Goal: Task Accomplishment & Management: Complete application form

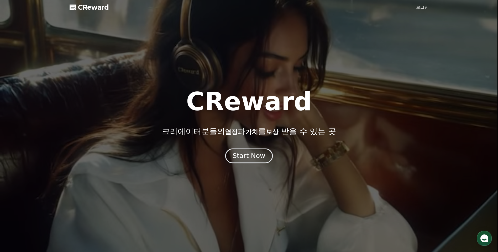
click at [250, 158] on div "Start Now" at bounding box center [248, 156] width 33 height 9
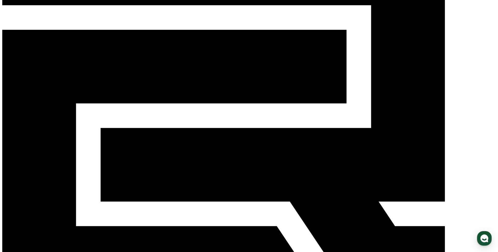
scroll to position [79, 0]
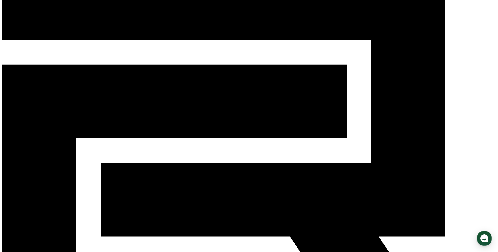
scroll to position [0, 0]
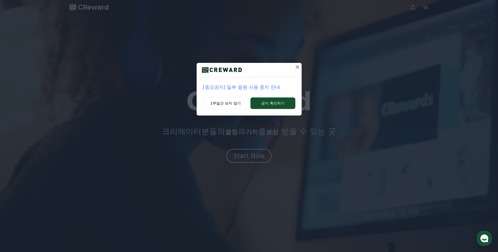
click at [296, 66] on icon at bounding box center [297, 67] width 4 height 4
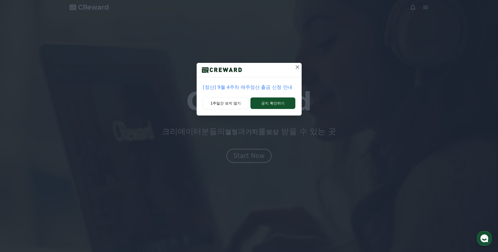
click at [296, 69] on icon at bounding box center [297, 67] width 6 height 6
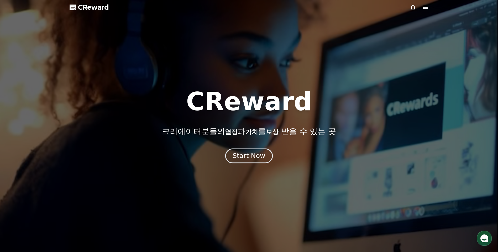
click at [258, 155] on div "Start Now" at bounding box center [248, 156] width 33 height 9
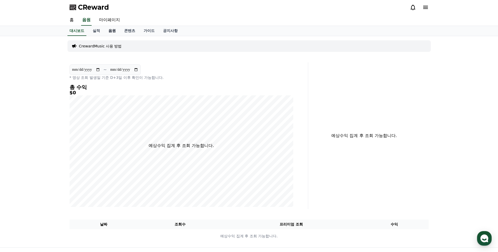
click at [111, 31] on link "음원" at bounding box center [112, 31] width 16 height 10
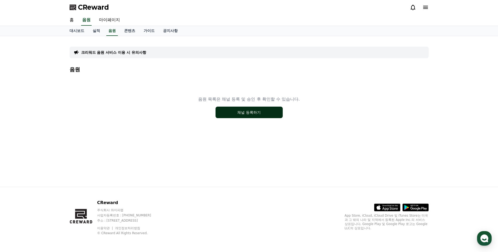
click at [249, 115] on button "채널 등록하기" at bounding box center [248, 113] width 67 height 12
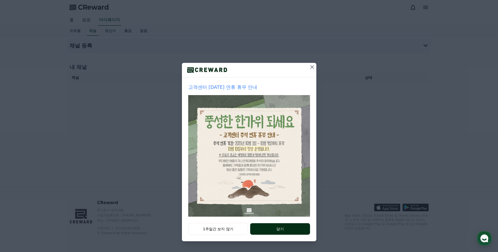
click at [283, 227] on button "닫기" at bounding box center [280, 229] width 60 height 12
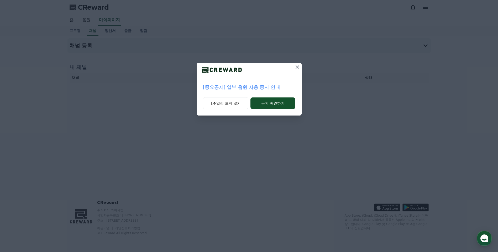
click at [296, 65] on icon at bounding box center [297, 67] width 6 height 6
click at [298, 69] on icon at bounding box center [297, 67] width 6 height 6
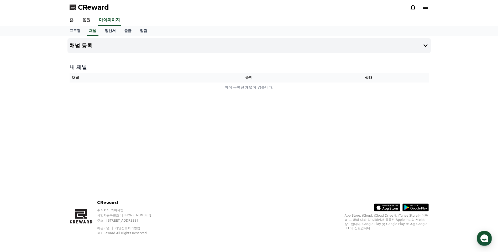
click at [87, 45] on h4 "채널 등록" at bounding box center [81, 46] width 23 height 6
